Goal: Transaction & Acquisition: Register for event/course

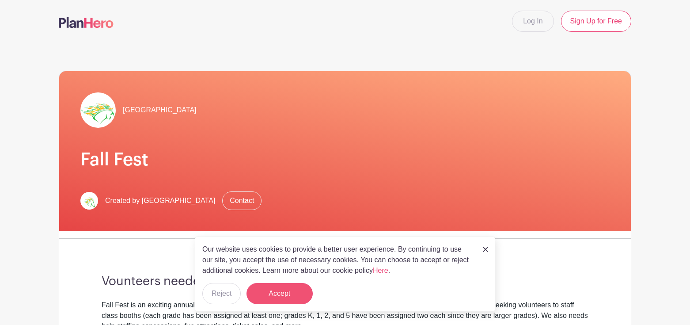
click at [299, 291] on button "Accept" at bounding box center [279, 293] width 66 height 21
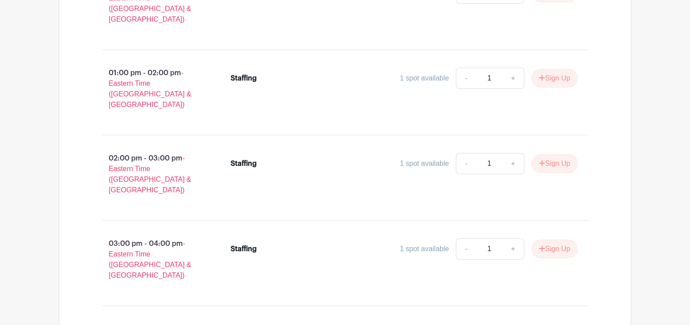
scroll to position [7979, 0]
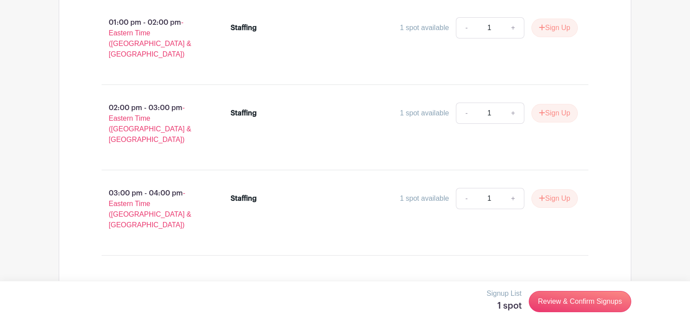
scroll to position [8030, 0]
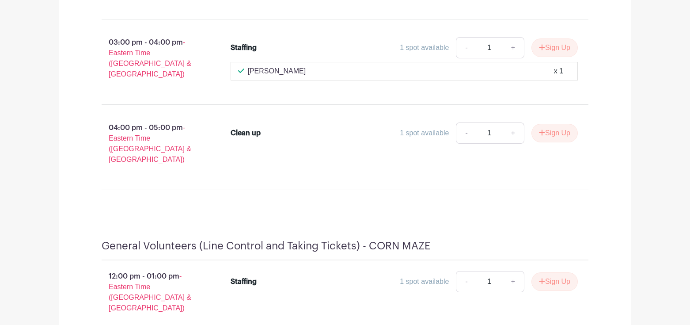
scroll to position [7275, 0]
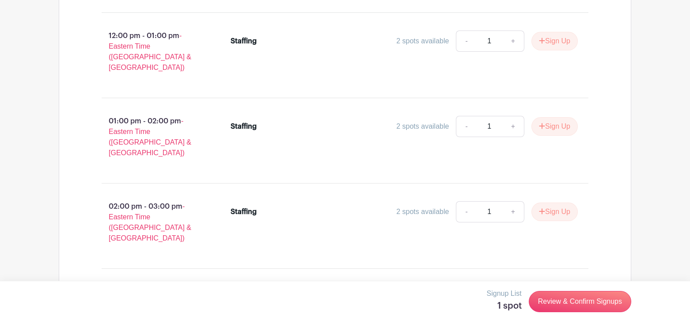
scroll to position [5863, 0]
click at [581, 307] on link "Review & Confirm Signups" at bounding box center [580, 301] width 102 height 21
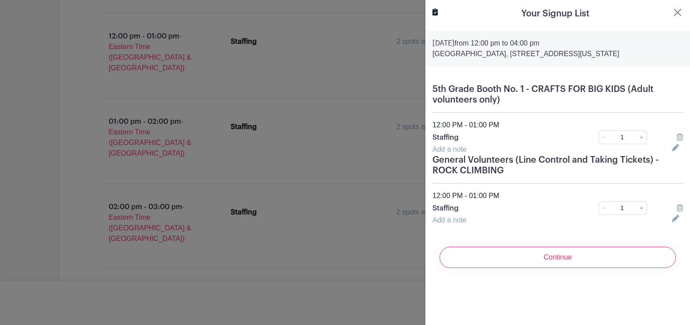
click at [680, 211] on icon at bounding box center [679, 207] width 6 height 7
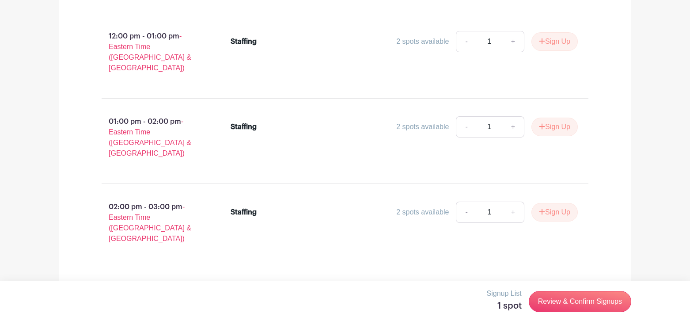
click at [333, 167] on div at bounding box center [345, 162] width 690 height 325
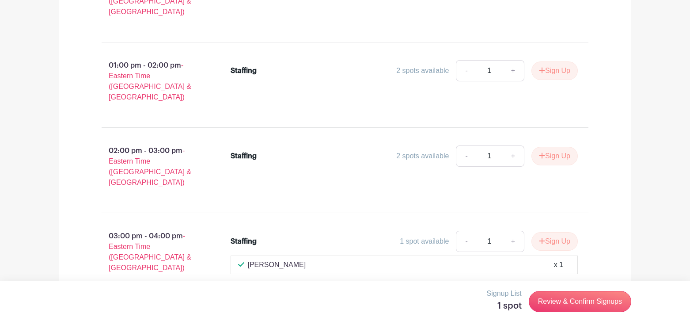
scroll to position [5923, 0]
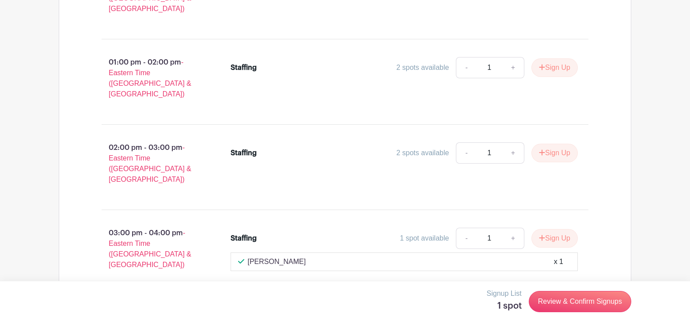
click at [593, 298] on link "Review & Confirm Signups" at bounding box center [580, 301] width 102 height 21
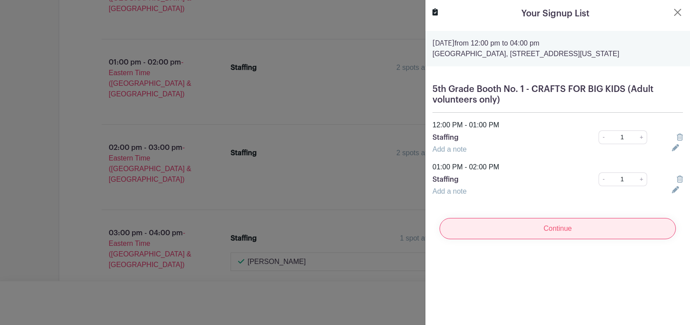
click at [571, 236] on input "Continue" at bounding box center [557, 228] width 236 height 21
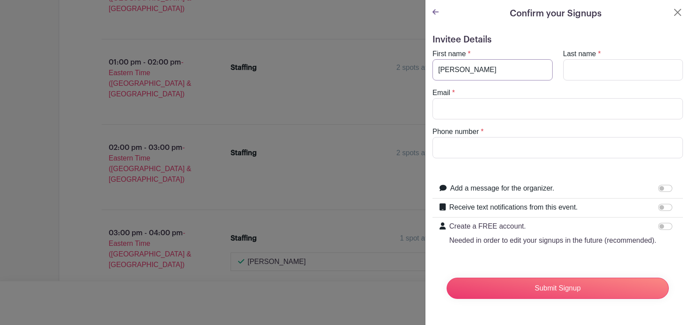
type input "[PERSON_NAME]"
type input "Hechter"
type input "[EMAIL_ADDRESS][DOMAIN_NAME]"
type input "2026411826"
click at [555, 168] on form "Invitee Details First name * [PERSON_NAME] Last name * [PERSON_NAME] Email * [E…" at bounding box center [557, 169] width 250 height 271
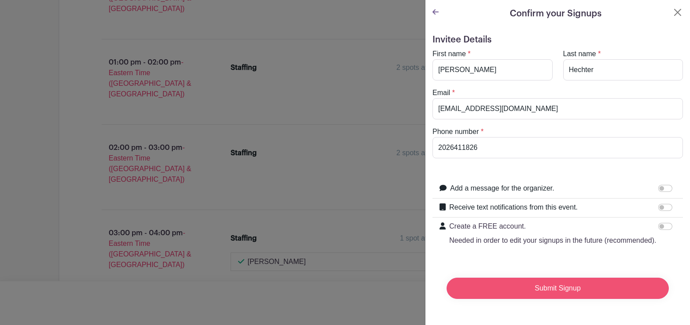
click at [554, 287] on input "Submit Signup" at bounding box center [557, 287] width 222 height 21
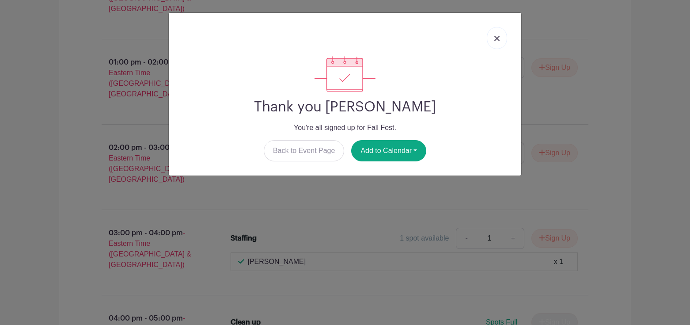
click at [500, 38] on link at bounding box center [497, 38] width 20 height 22
